Goal: Information Seeking & Learning: Learn about a topic

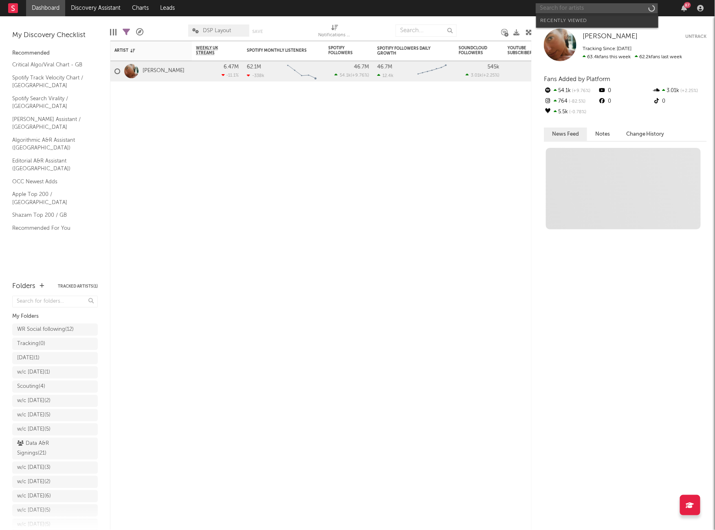
click at [569, 10] on input "text" at bounding box center [597, 8] width 122 height 10
paste input "[URL][DOMAIN_NAME]"
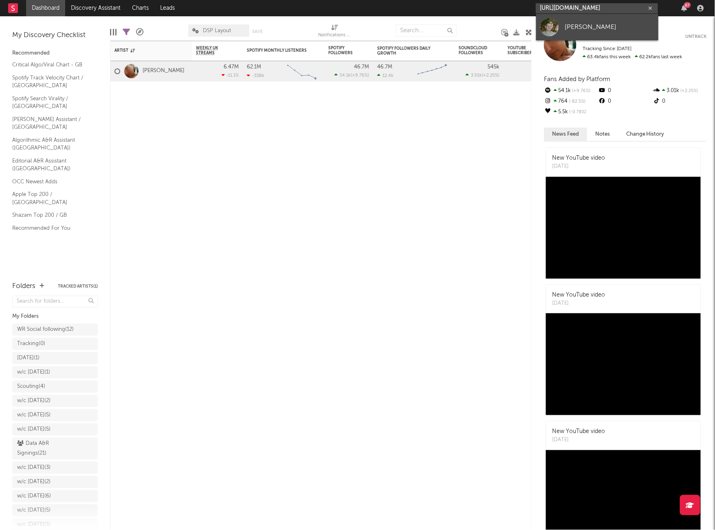
type input "[URL][DOMAIN_NAME]"
click at [565, 26] on div "[PERSON_NAME]" at bounding box center [609, 27] width 90 height 10
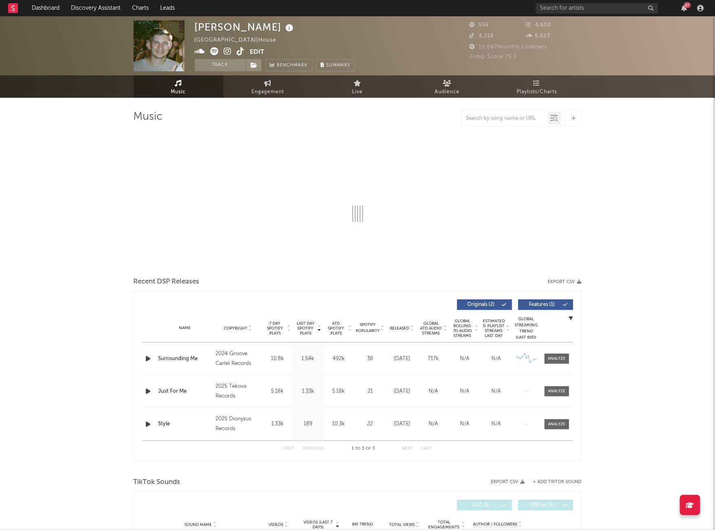
select select "6m"
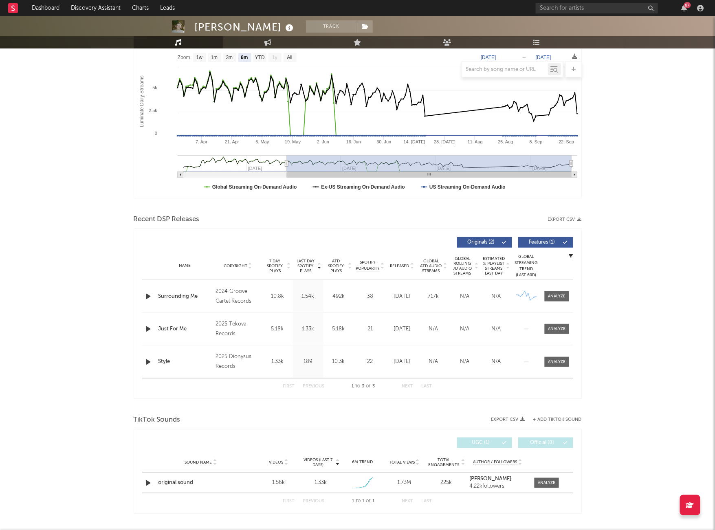
scroll to position [213, 0]
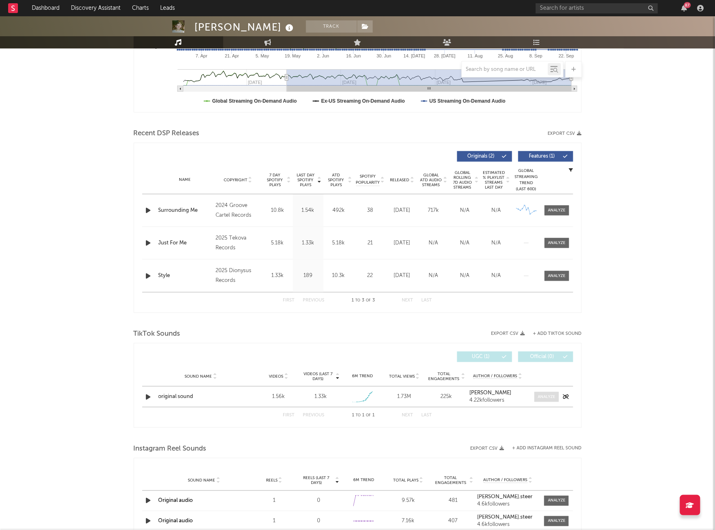
click at [546, 396] on div at bounding box center [547, 397] width 18 height 6
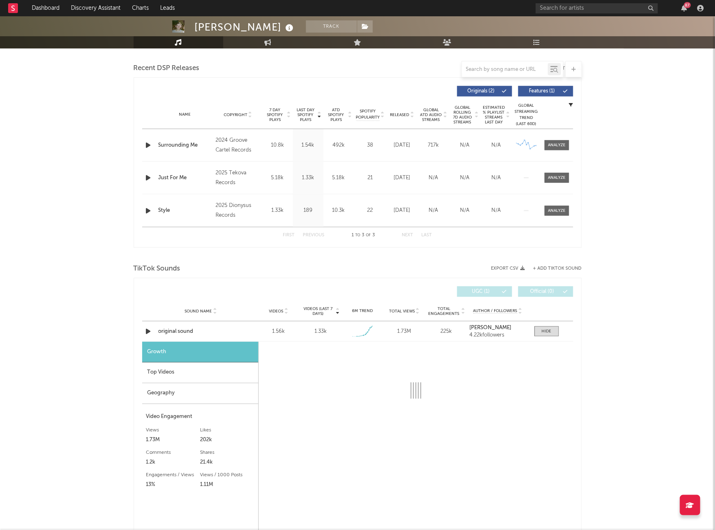
select select "1w"
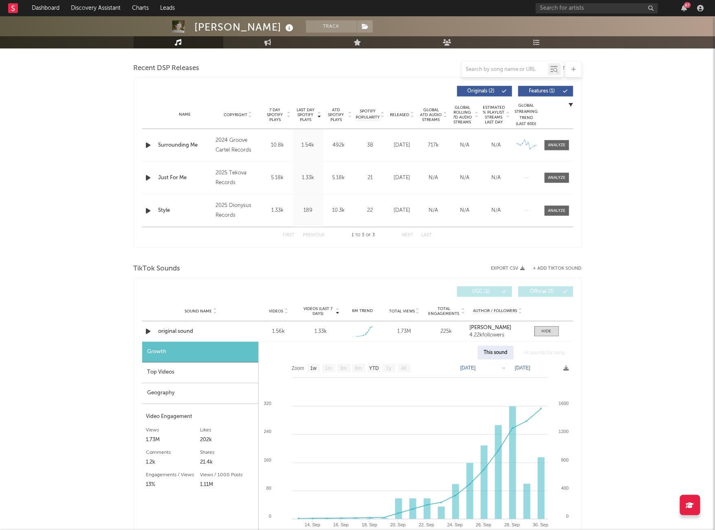
scroll to position [335, 0]
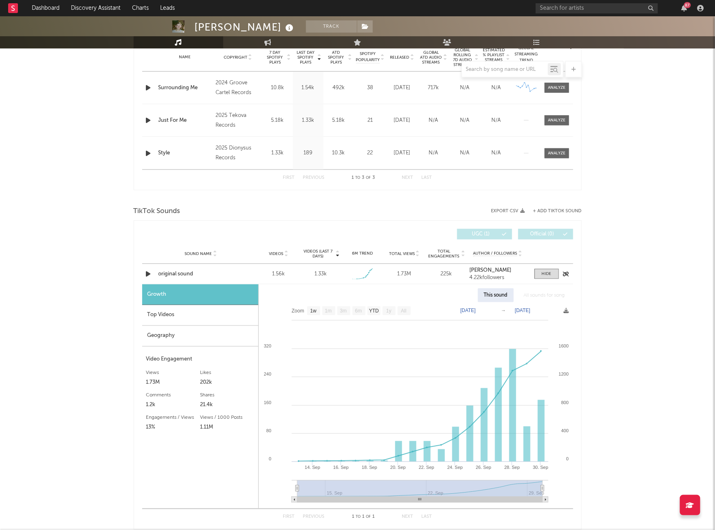
click at [187, 276] on div "original sound" at bounding box center [200, 274] width 85 height 8
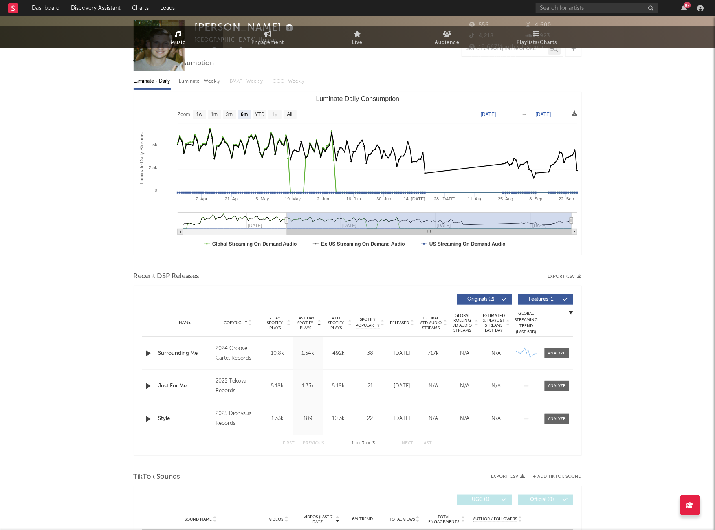
scroll to position [0, 0]
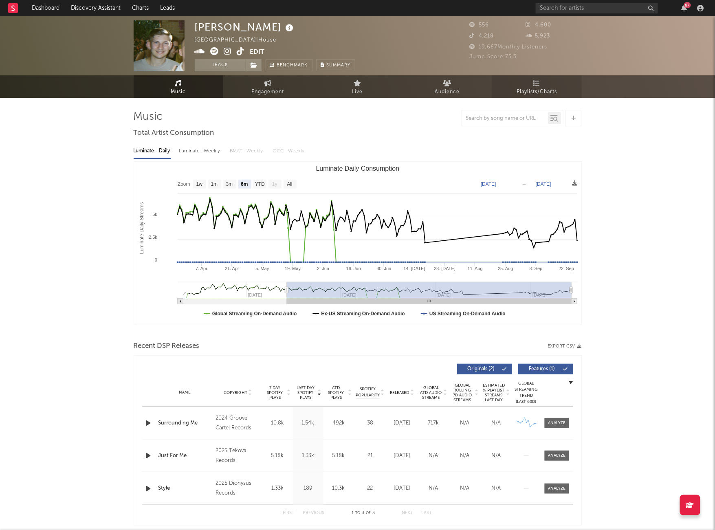
click at [526, 89] on span "Playlists/Charts" at bounding box center [536, 92] width 40 height 10
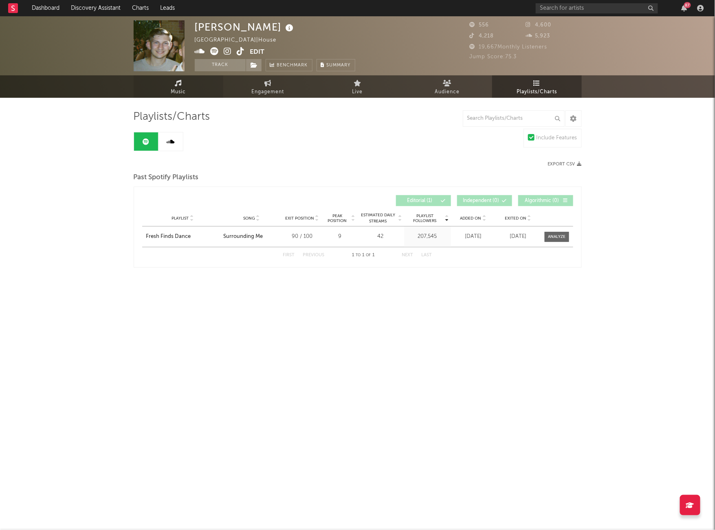
click at [166, 90] on link "Music" at bounding box center [179, 86] width 90 height 22
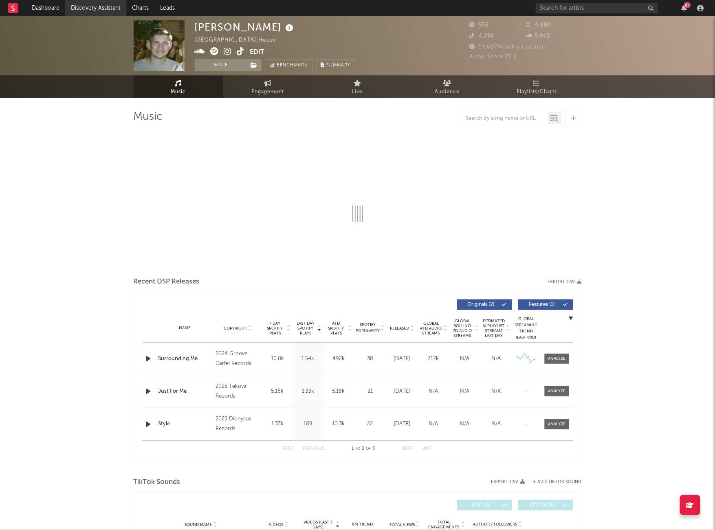
select select "6m"
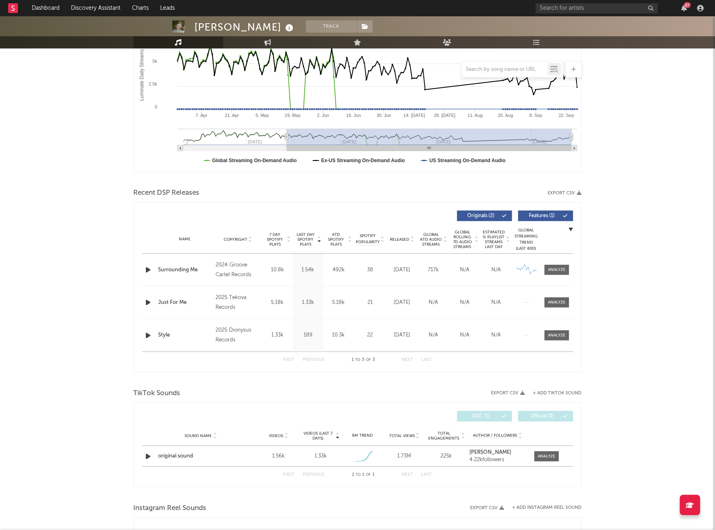
scroll to position [338, 0]
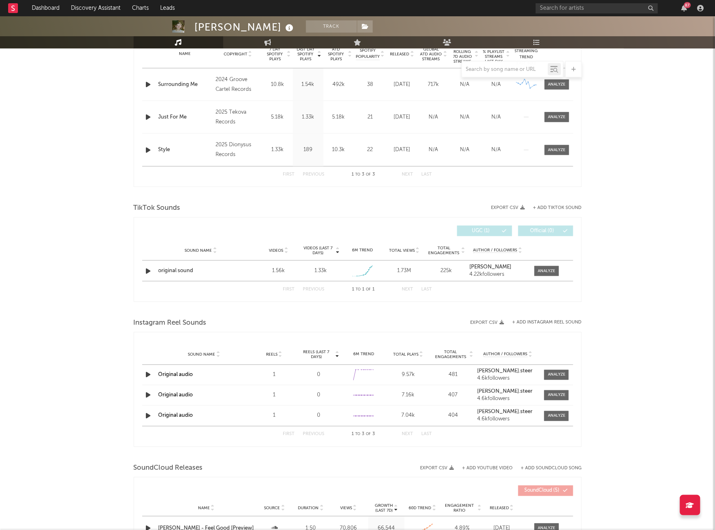
click at [231, 285] on div "First Previous 1 to 1 of 1 Next Last" at bounding box center [357, 289] width 431 height 16
click at [188, 276] on div "Sound Name original sound Videos 1.56k Videos (last 7 days) 1.33k Weekly Growth…" at bounding box center [357, 271] width 431 height 20
click at [188, 271] on div "original sound" at bounding box center [200, 271] width 85 height 8
click at [558, 271] on span at bounding box center [546, 271] width 24 height 10
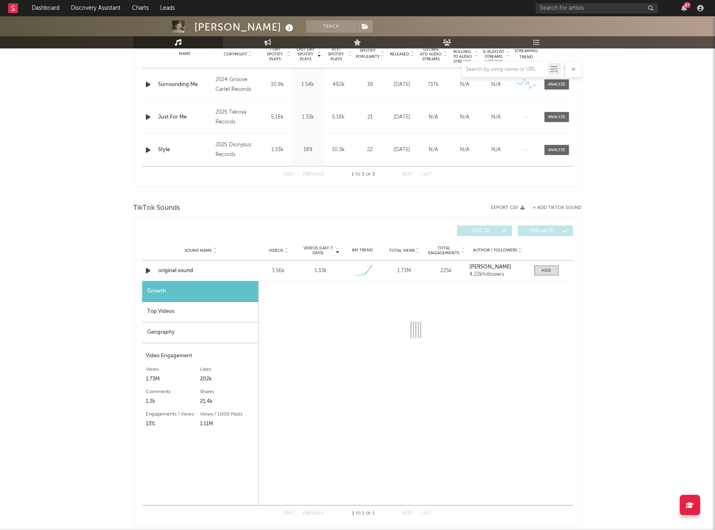
select select "1w"
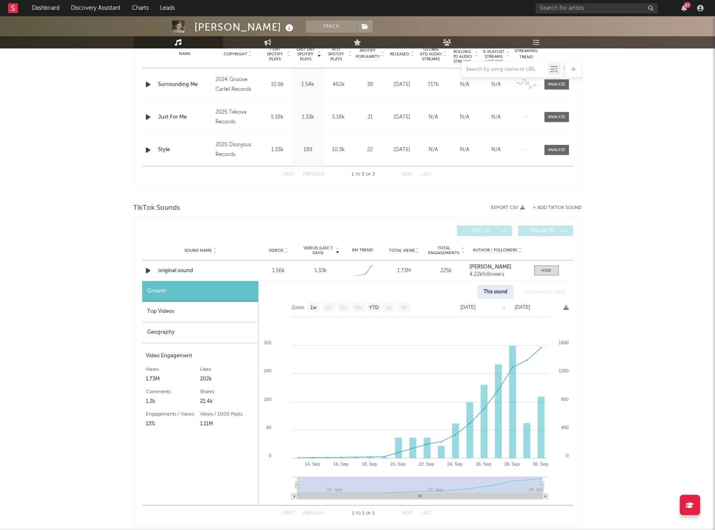
click at [185, 312] on div "Top Videos" at bounding box center [200, 312] width 116 height 21
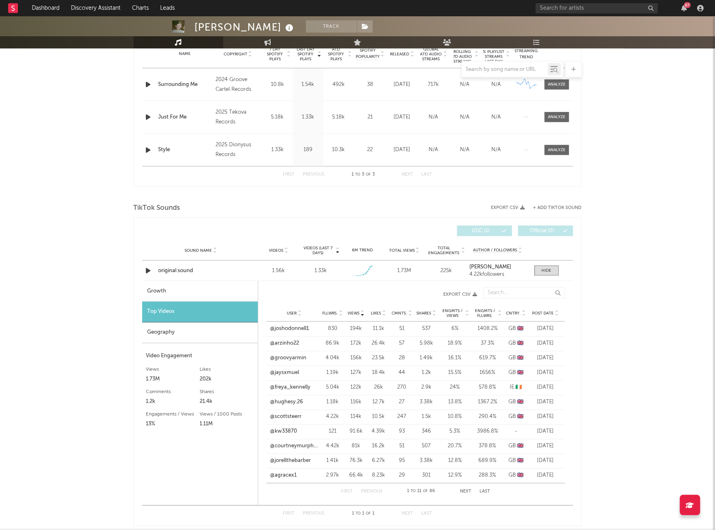
click at [547, 314] on span "Post Date" at bounding box center [543, 313] width 22 height 5
click at [463, 491] on button "Next" at bounding box center [465, 492] width 11 height 4
click at [542, 269] on div at bounding box center [547, 271] width 10 height 6
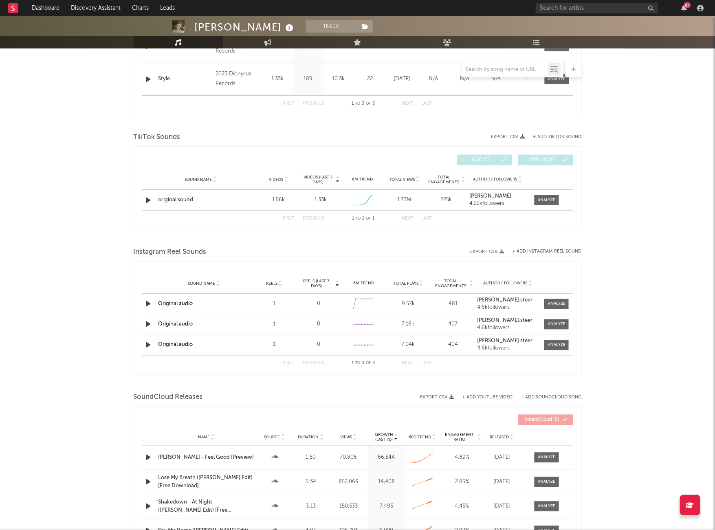
scroll to position [511, 0]
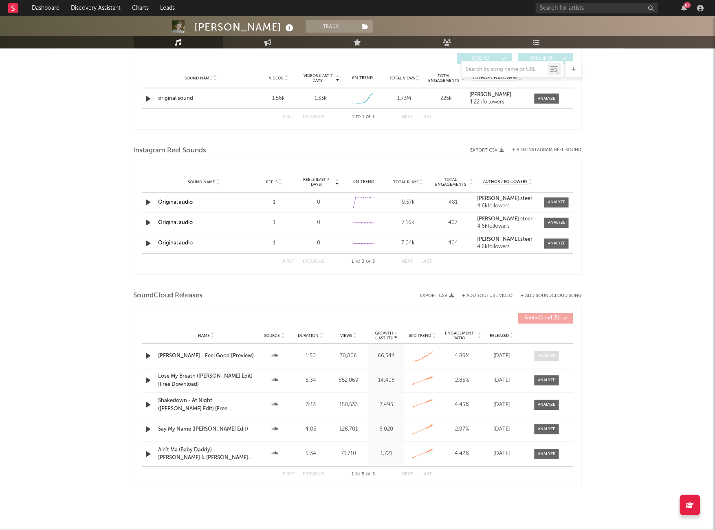
click at [554, 357] on div at bounding box center [547, 356] width 18 height 6
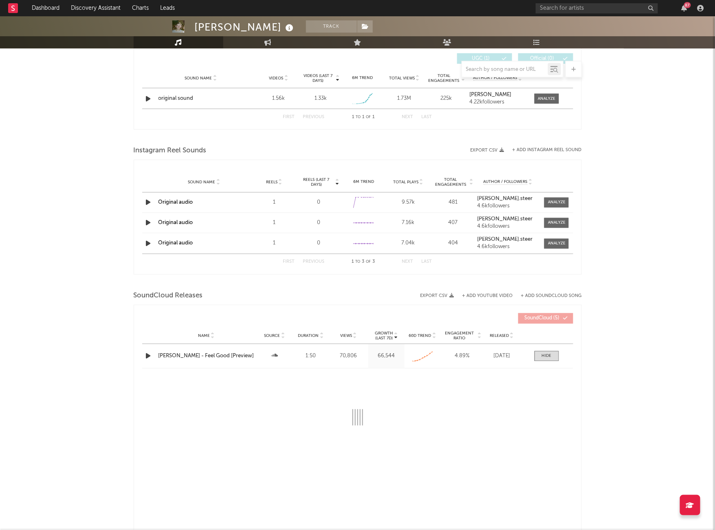
select select "All"
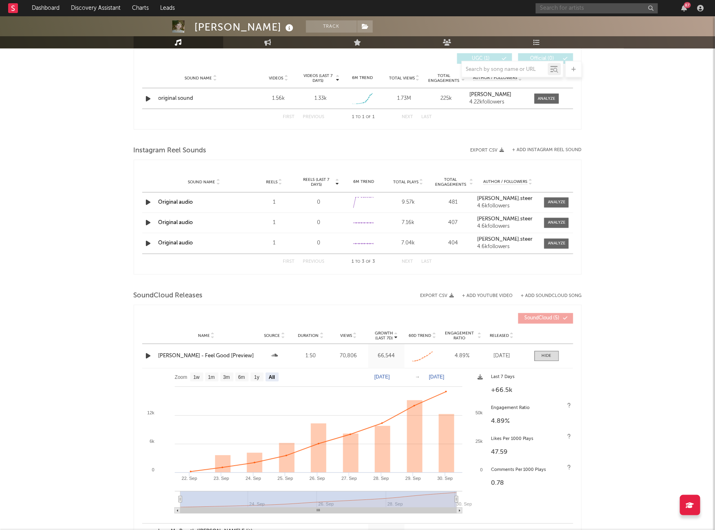
click at [587, 8] on input "text" at bounding box center [597, 8] width 122 height 10
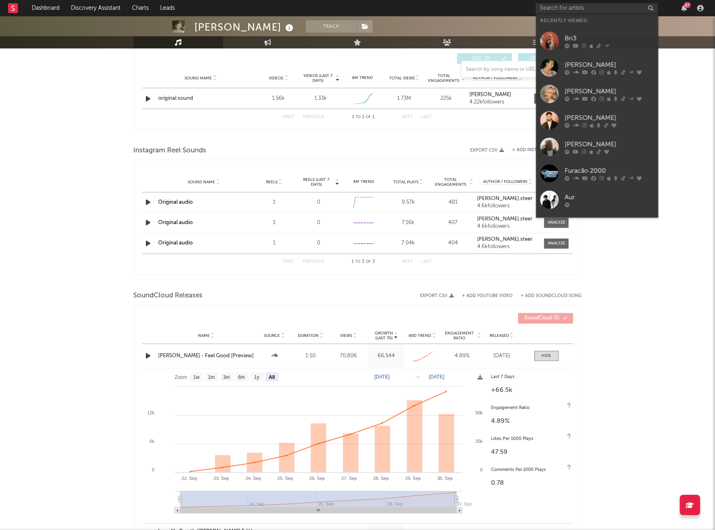
click at [74, 94] on div "[PERSON_NAME] Track [GEOGRAPHIC_DATA] | House Edit Track Benchmark Summary 556 …" at bounding box center [357, 105] width 715 height 1198
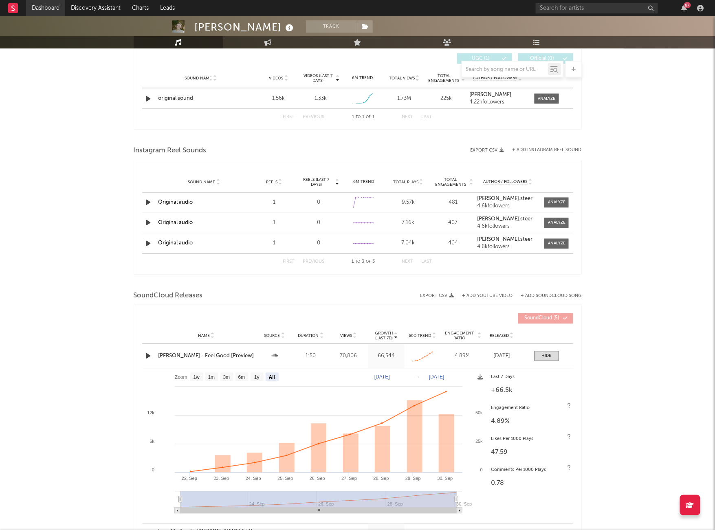
click at [44, 7] on link "Dashboard" at bounding box center [45, 8] width 39 height 16
